Goal: Transaction & Acquisition: Subscribe to service/newsletter

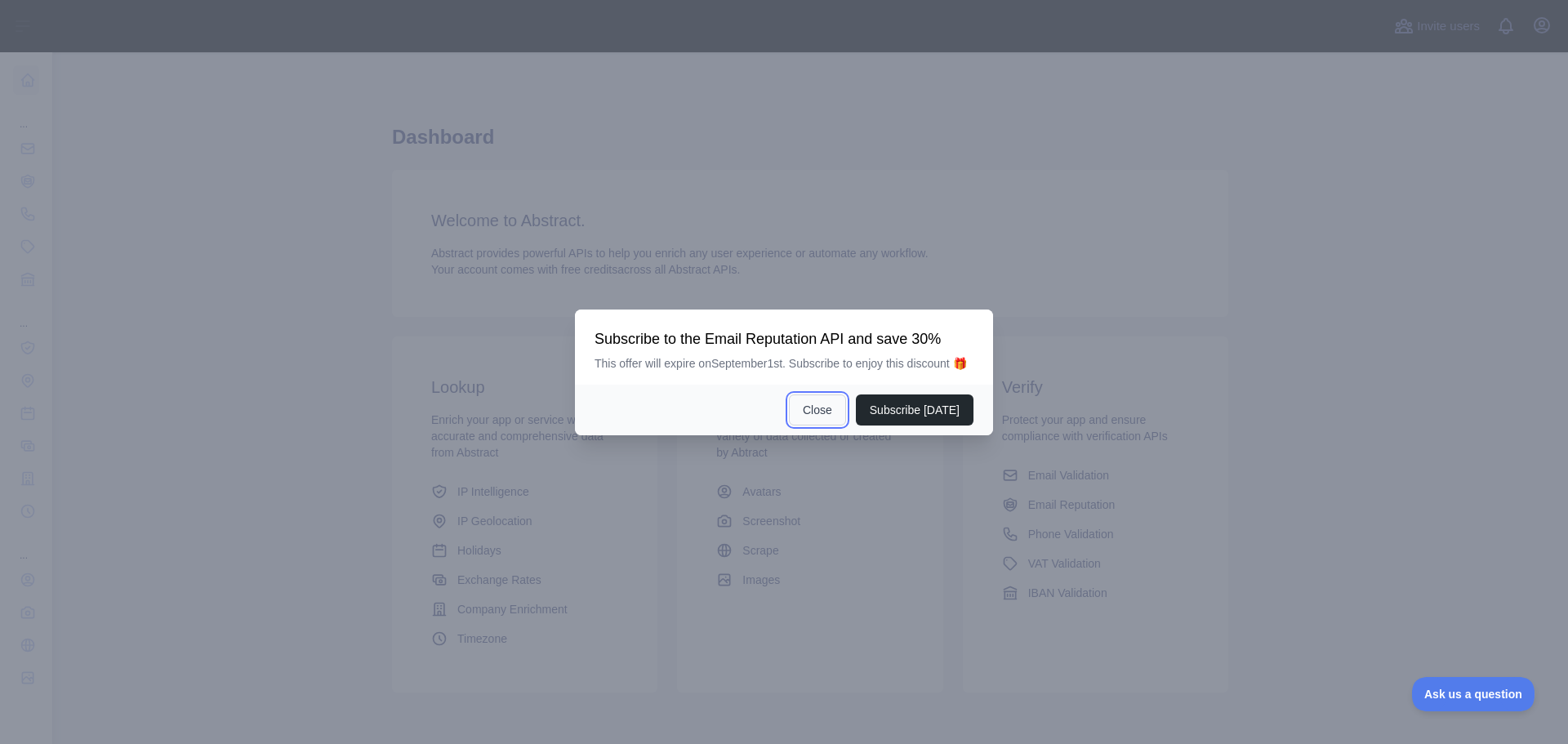
click at [838, 409] on button "Close" at bounding box center [817, 410] width 57 height 31
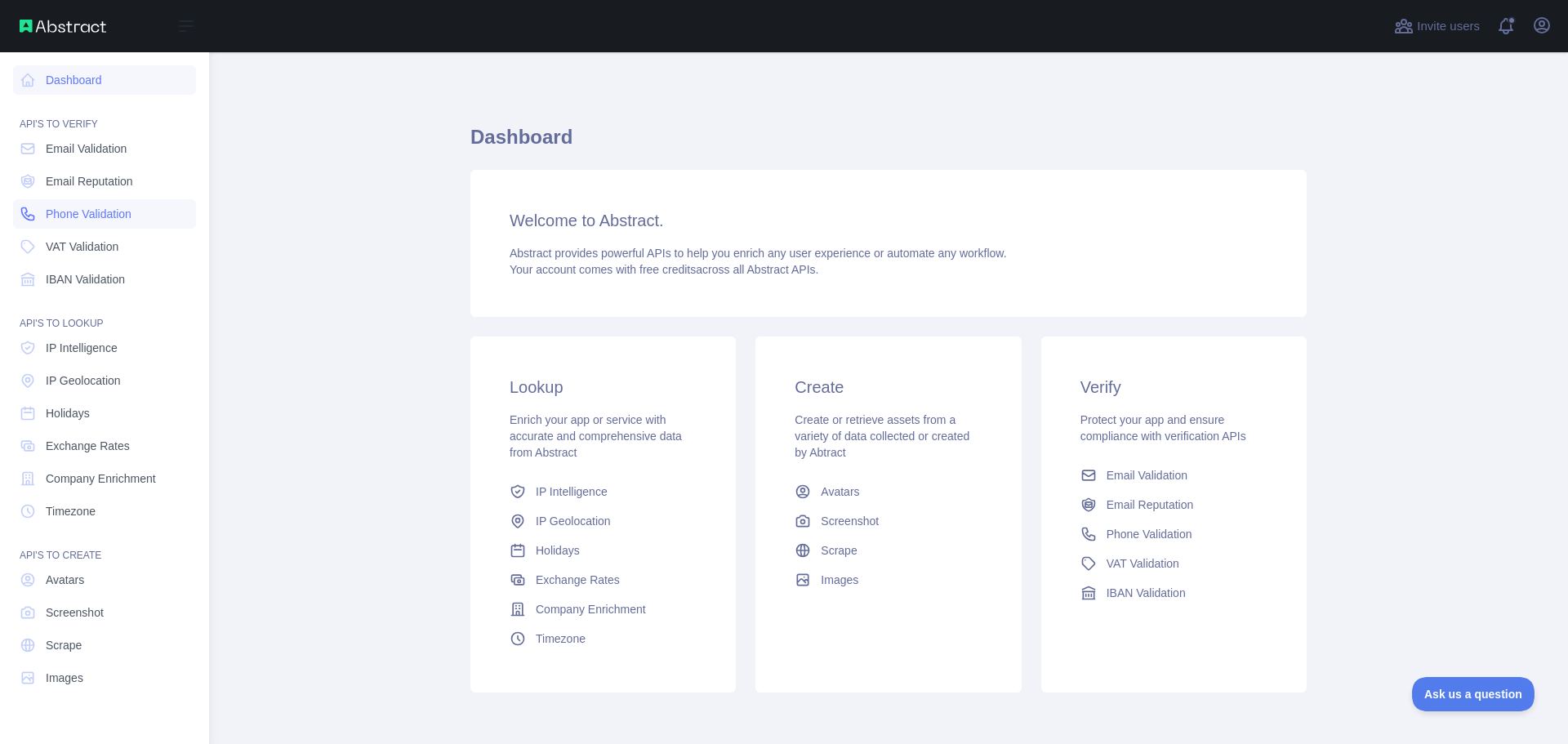
click at [60, 211] on span "Phone Validation" at bounding box center [88, 214] width 86 height 17
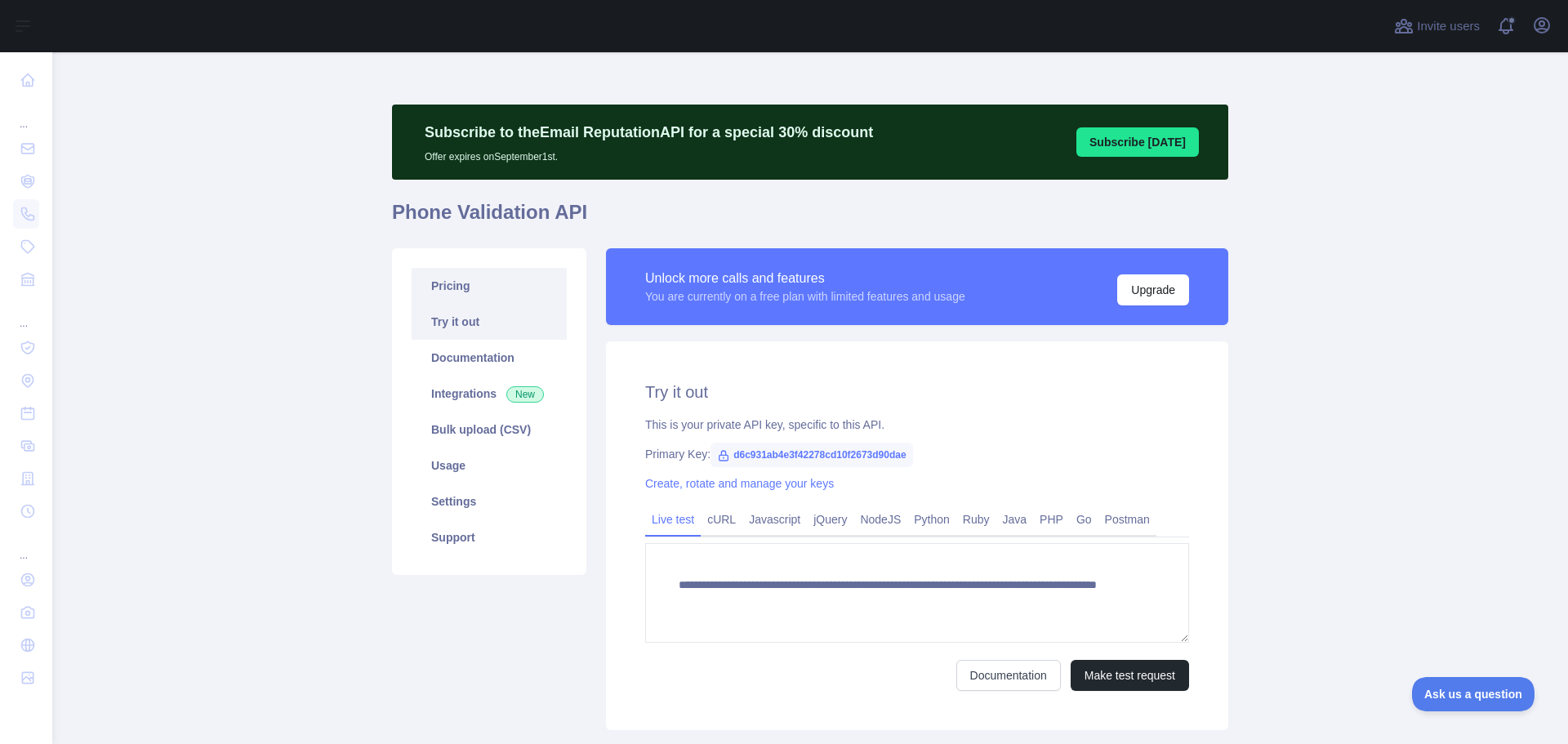
click at [453, 284] on link "Pricing" at bounding box center [489, 286] width 155 height 36
